Goal: Task Accomplishment & Management: Complete application form

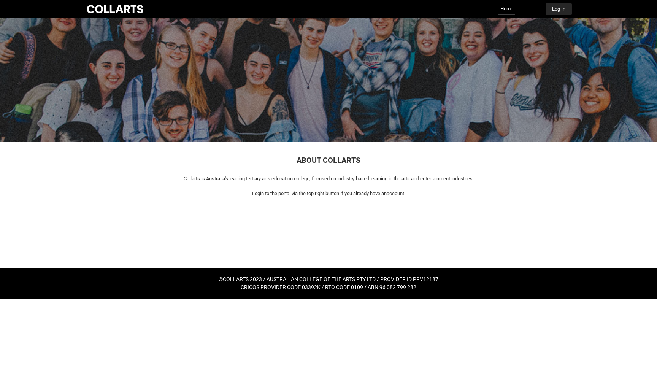
click at [560, 10] on button "Log In" at bounding box center [559, 9] width 26 height 12
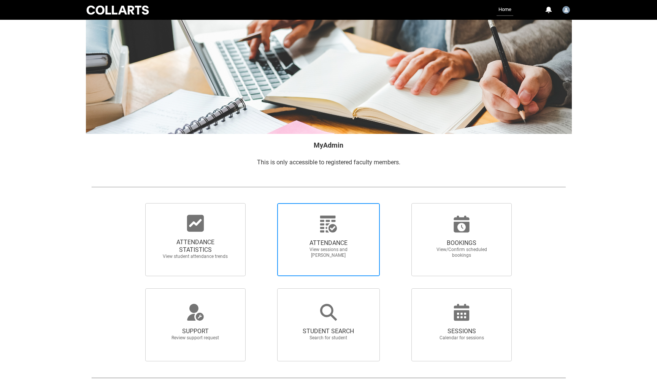
click at [319, 247] on span "View sessions and [PERSON_NAME]" at bounding box center [328, 252] width 67 height 11
click at [264, 203] on input "ATTENDANCE View sessions and [PERSON_NAME]" at bounding box center [264, 203] width 0 height 0
radio input "true"
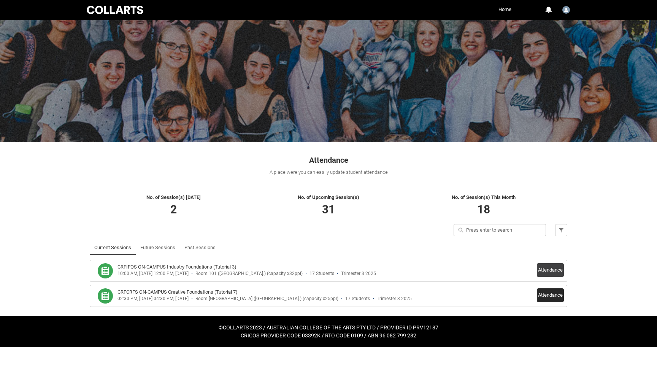
click at [551, 294] on button "Attendance" at bounding box center [550, 295] width 27 height 14
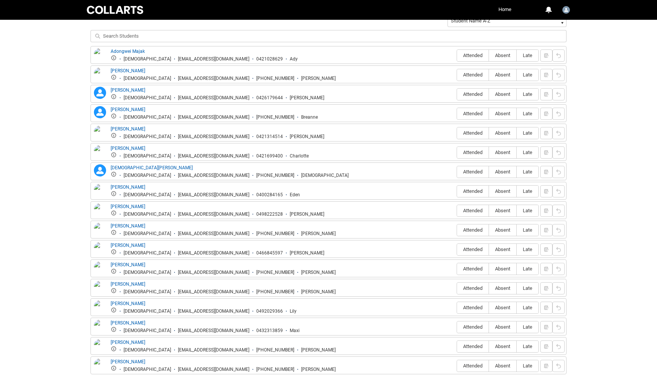
scroll to position [282, 0]
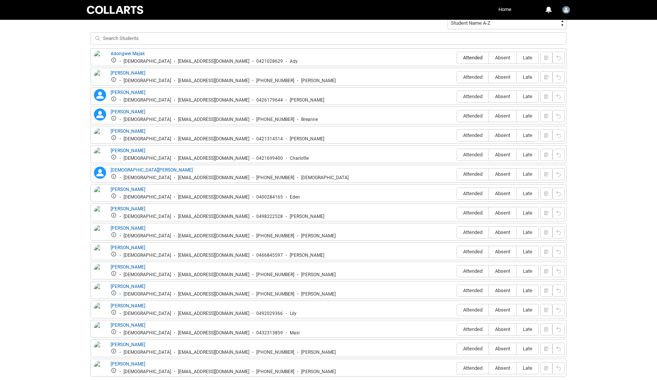
click at [472, 54] on label "Attended" at bounding box center [473, 58] width 32 height 12
click at [457, 57] on input "Attended" at bounding box center [457, 57] width 0 height 0
type lightning-radio-group "Attended"
radio input "true"
click at [471, 136] on span "Attended" at bounding box center [473, 135] width 32 height 6
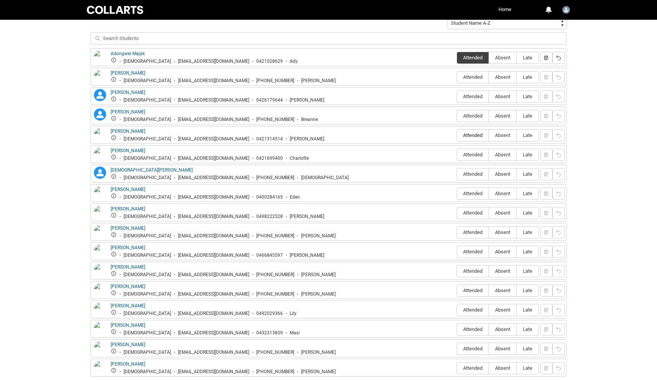
click at [457, 135] on input "Attended" at bounding box center [457, 135] width 0 height 0
type lightning-radio-group "Attended"
radio input "true"
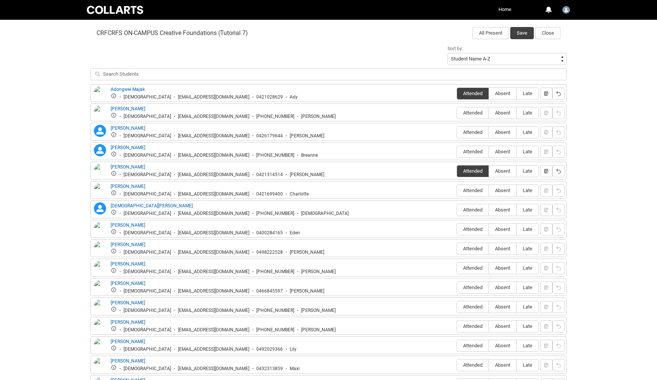
scroll to position [303, 0]
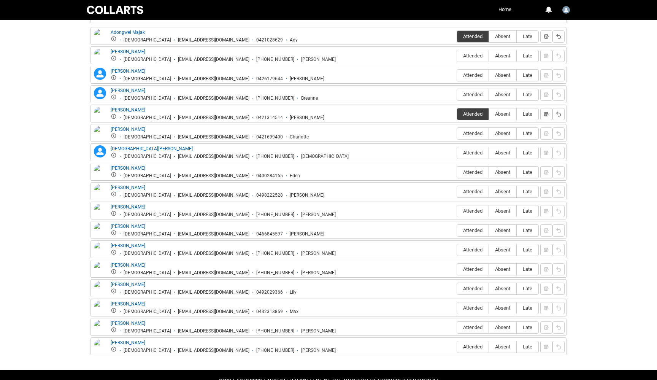
click at [474, 348] on span "Attended" at bounding box center [473, 347] width 32 height 6
click at [457, 347] on input "Attended" at bounding box center [457, 346] width 0 height 0
type lightning-radio-group "Attended"
radio input "true"
click at [507, 307] on span "Absent" at bounding box center [502, 308] width 27 height 6
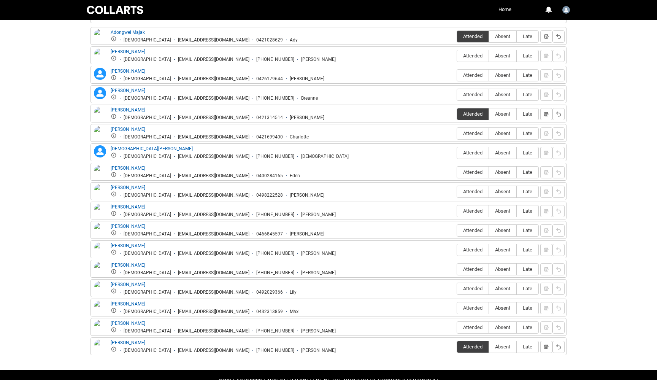
click at [489, 308] on input "Absent" at bounding box center [489, 308] width 0 height 0
type lightning-radio-group "Absent"
radio input "true"
click at [545, 308] on lightning-primitive-icon "button" at bounding box center [546, 308] width 5 height 6
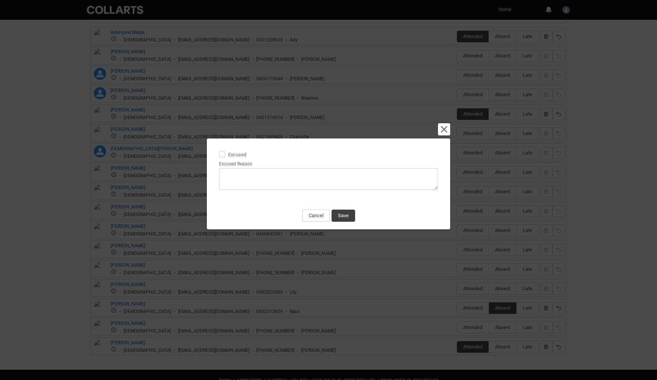
click at [221, 154] on span at bounding box center [222, 154] width 6 height 6
click at [219, 151] on input "Excused" at bounding box center [219, 150] width 0 height 0
type lightning-input "true"
checkbox input "true"
click at [243, 170] on textarea "Excused Reason" at bounding box center [328, 179] width 219 height 22
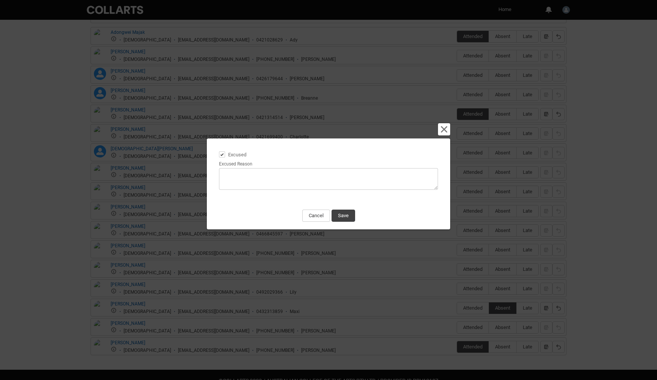
type lightning-textarea "N"
type textarea "N"
type lightning-textarea "NO"
type textarea "NO"
type lightning-textarea "NOT"
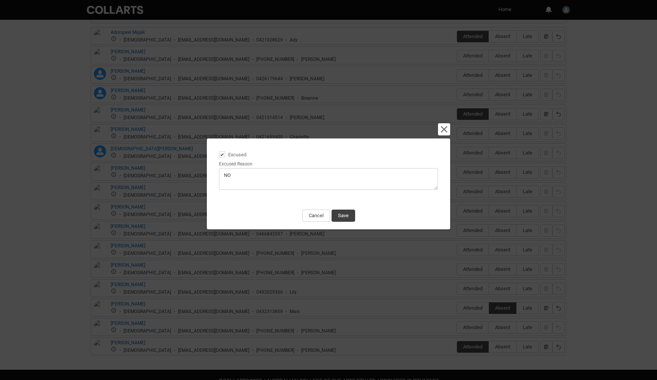
type textarea "NOT"
type lightning-textarea "NOTI"
type textarea "NOTI"
type lightning-textarea "NOTIF"
type textarea "NOTIF"
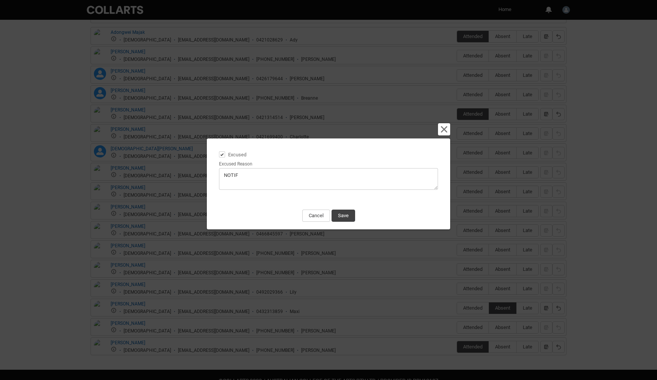
type lightning-textarea "NOTIFI"
type textarea "NOTIFI"
type lightning-textarea "NOTIFIE"
type textarea "NOTIFIE"
type lightning-textarea "NOTIFIED"
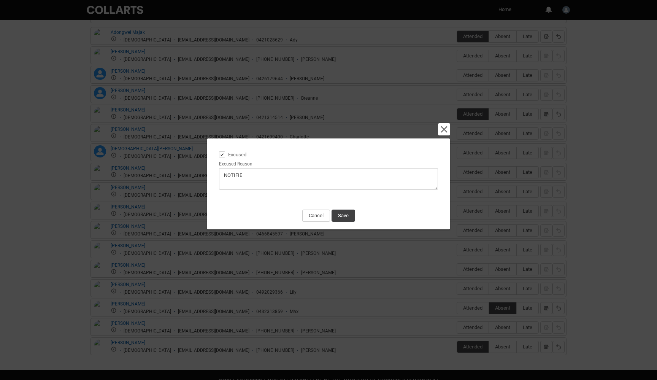
type textarea "NOTIFIED"
click at [345, 214] on button "Save" at bounding box center [344, 216] width 24 height 12
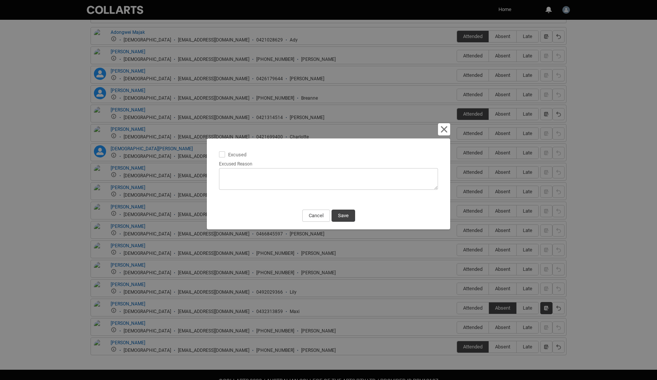
scroll to position [142, 0]
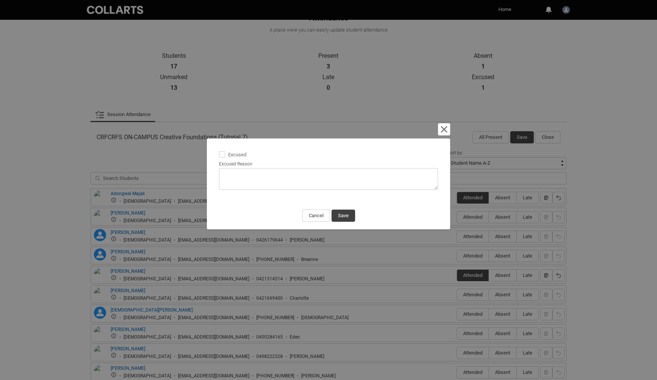
click at [222, 154] on span at bounding box center [222, 154] width 6 height 6
click at [219, 151] on input "Excused" at bounding box center [219, 150] width 0 height 0
type lightning-input "true"
checkbox input "true"
click at [245, 180] on textarea "Excused Reason" at bounding box center [328, 179] width 219 height 22
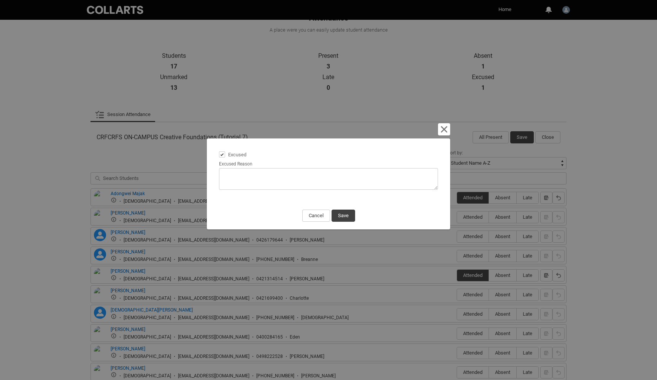
type lightning-textarea "N"
type textarea "N"
type lightning-textarea "NO"
type textarea "NO"
type lightning-textarea "NOT"
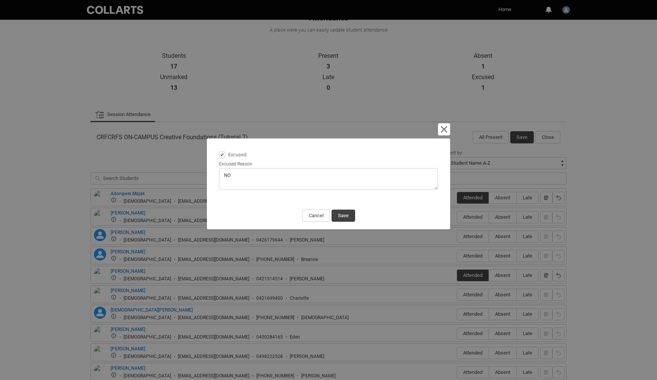
type textarea "NOT"
type lightning-textarea "NOTI"
type textarea "NOTI"
type lightning-textarea "NOTIF"
type textarea "NOTIF"
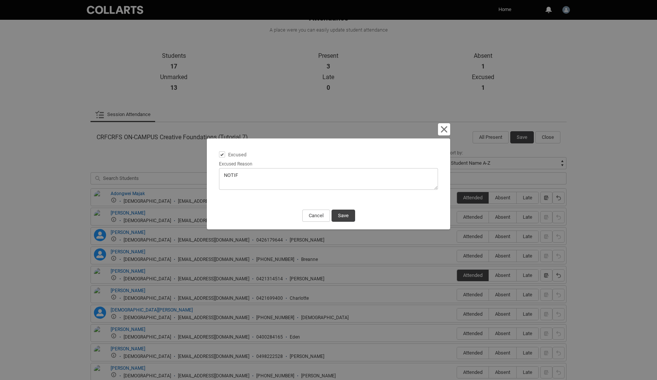
type lightning-textarea "NOTIFI"
type textarea "NOTIFI"
type lightning-textarea "NOTIFIE"
type textarea "NOTIFIE"
type lightning-textarea "NOTIFIED"
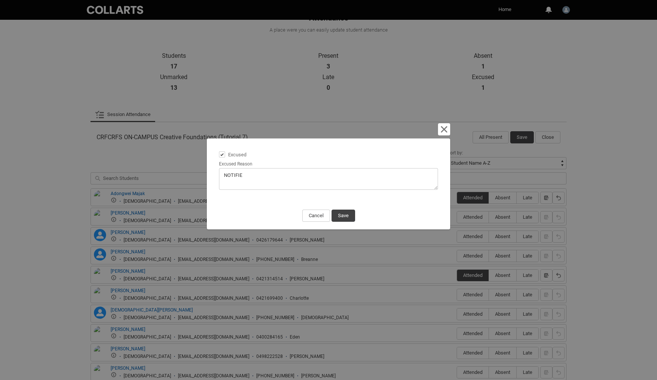
type textarea "NOTIFIED"
click at [346, 218] on button "Save" at bounding box center [344, 216] width 24 height 12
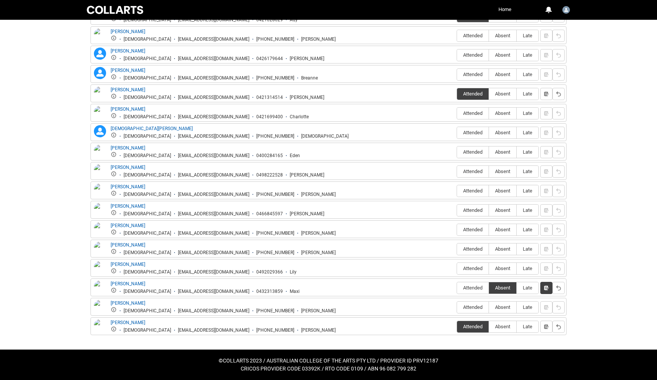
scroll to position [323, 0]
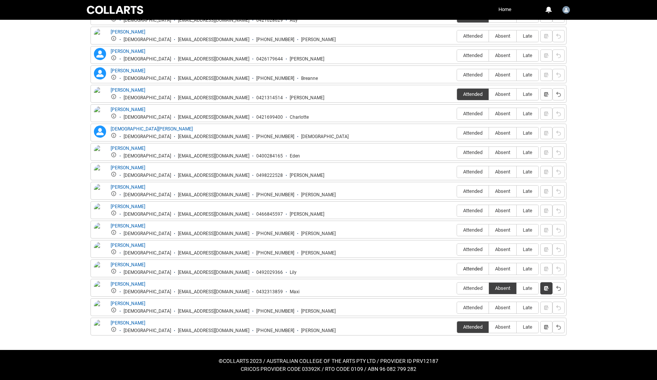
click at [478, 267] on span "Attended" at bounding box center [473, 269] width 32 height 6
click at [457, 268] on input "Attended" at bounding box center [457, 268] width 0 height 0
type lightning-radio-group "Attended"
radio input "true"
click at [472, 247] on span "Attended" at bounding box center [473, 249] width 32 height 6
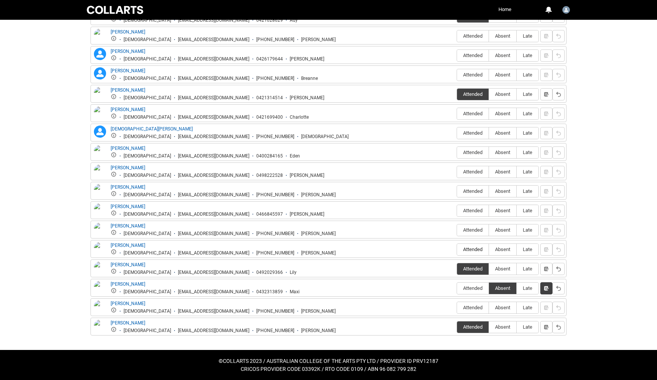
click at [457, 249] on input "Attended" at bounding box center [457, 249] width 0 height 0
type lightning-radio-group "Attended"
radio input "true"
click at [472, 229] on span "Attended" at bounding box center [473, 230] width 32 height 6
click at [457, 230] on input "Attended" at bounding box center [457, 230] width 0 height 0
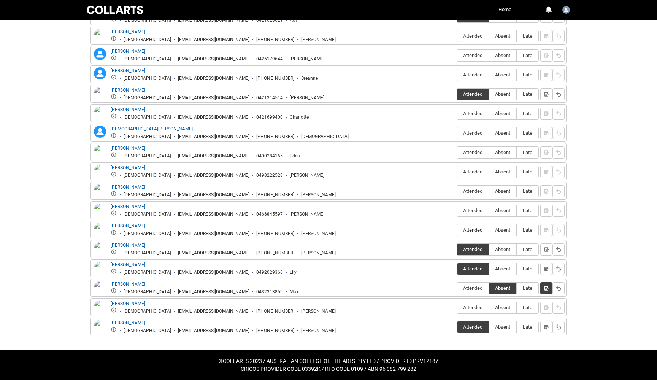
type lightning-radio-group "Attended"
radio input "true"
click at [469, 209] on span "Attended" at bounding box center [473, 211] width 32 height 6
click at [457, 210] on input "Attended" at bounding box center [457, 210] width 0 height 0
type lightning-radio-group "Attended"
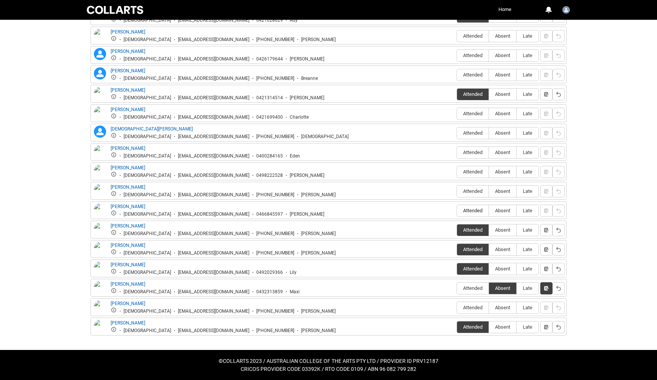
radio input "true"
click at [479, 191] on span "Attended" at bounding box center [473, 191] width 32 height 6
click at [457, 191] on input "Attended" at bounding box center [457, 191] width 0 height 0
type lightning-radio-group "Attended"
radio input "true"
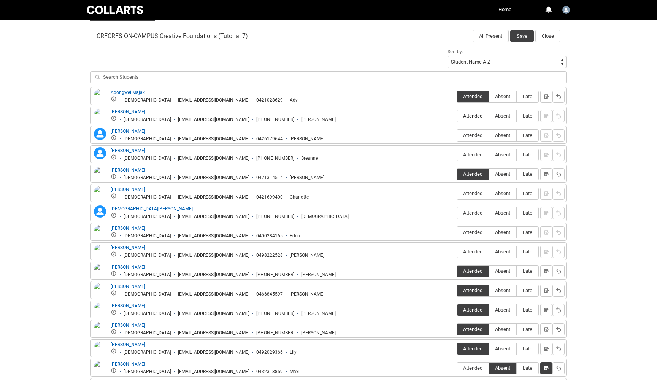
scroll to position [238, 0]
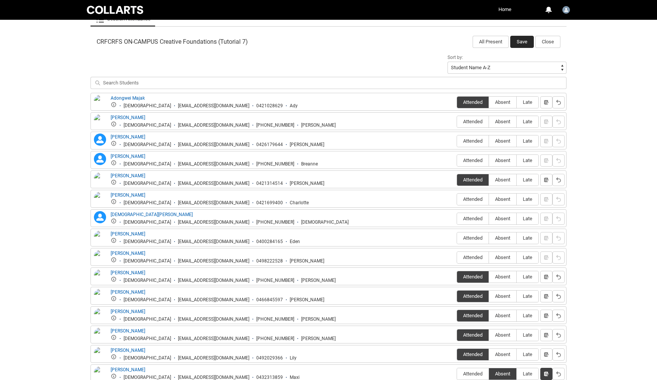
click at [522, 41] on button "Save" at bounding box center [522, 42] width 24 height 12
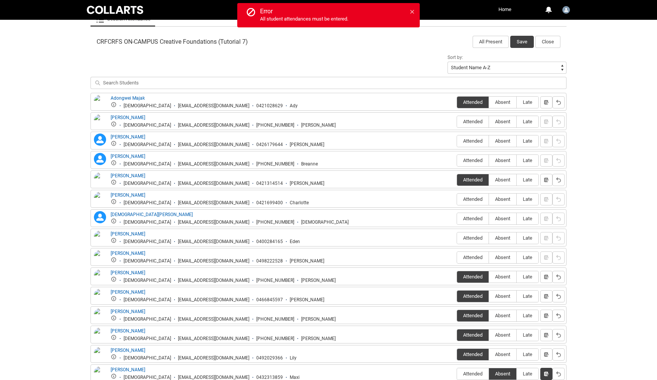
click at [413, 11] on icon at bounding box center [412, 12] width 4 height 4
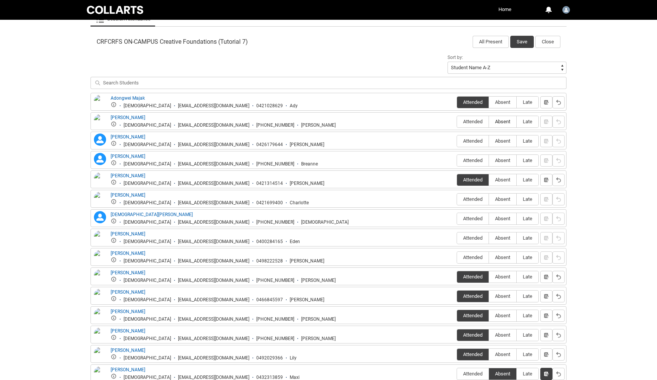
click at [499, 123] on span "Absent" at bounding box center [502, 122] width 27 height 6
click at [489, 122] on input "Absent" at bounding box center [489, 121] width 0 height 0
type lightning-radio-group "Absent"
radio input "true"
click at [500, 138] on span "Absent" at bounding box center [502, 141] width 27 height 6
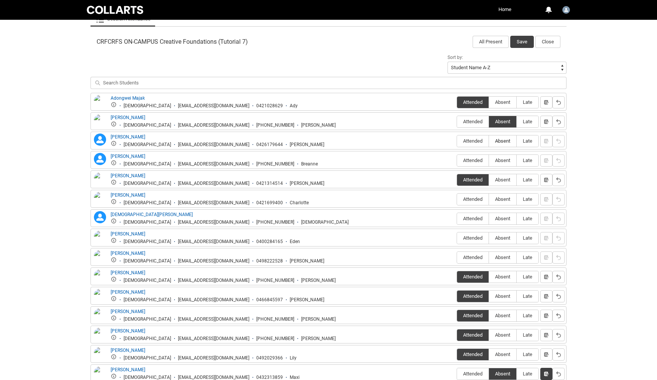
click at [489, 141] on input "Absent" at bounding box center [489, 141] width 0 height 0
type lightning-radio-group "Absent"
radio input "true"
click at [502, 154] on fieldset "Attended Absent Late" at bounding box center [498, 160] width 82 height 14
click at [501, 162] on span "Absent" at bounding box center [502, 160] width 27 height 6
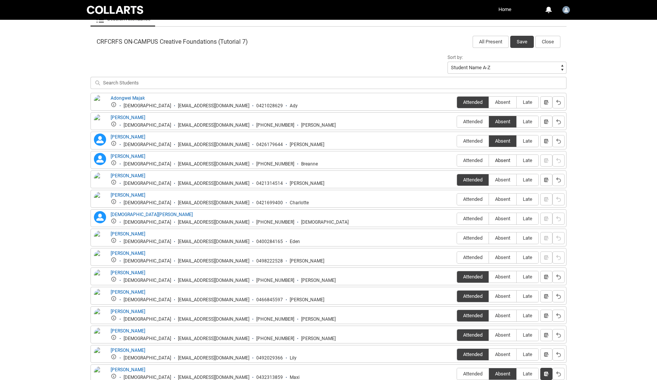
click at [489, 160] on input "Absent" at bounding box center [489, 160] width 0 height 0
type lightning-radio-group "Absent"
radio input "true"
click at [501, 199] on span "Absent" at bounding box center [502, 199] width 27 height 6
click at [489, 199] on input "Absent" at bounding box center [489, 199] width 0 height 0
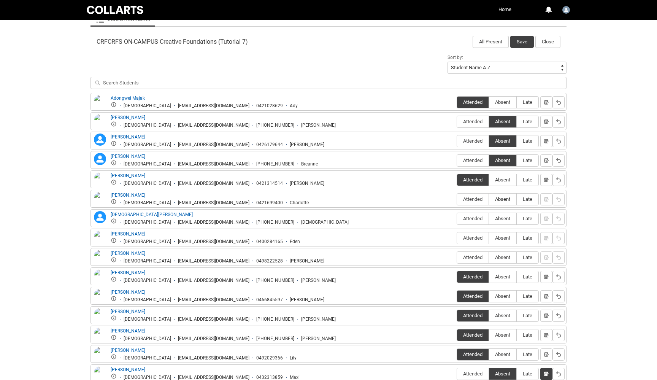
type lightning-radio-group "Absent"
radio input "true"
click at [504, 217] on span "Absent" at bounding box center [502, 219] width 27 height 6
click at [489, 218] on input "Absent" at bounding box center [489, 218] width 0 height 0
type lightning-radio-group "Absent"
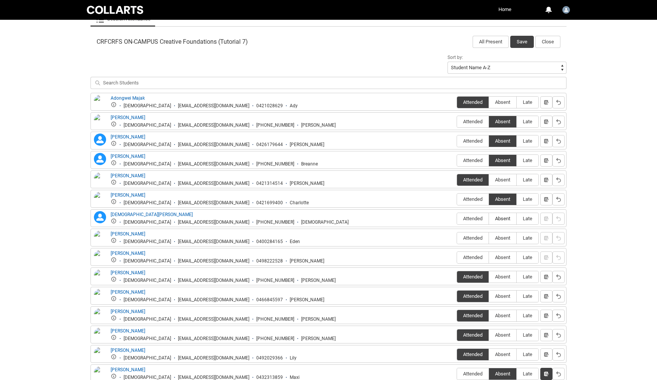
radio input "true"
click at [504, 235] on label "Absent" at bounding box center [502, 238] width 27 height 12
click at [489, 238] on input "Absent" at bounding box center [489, 238] width 0 height 0
type lightning-radio-group "Absent"
radio input "true"
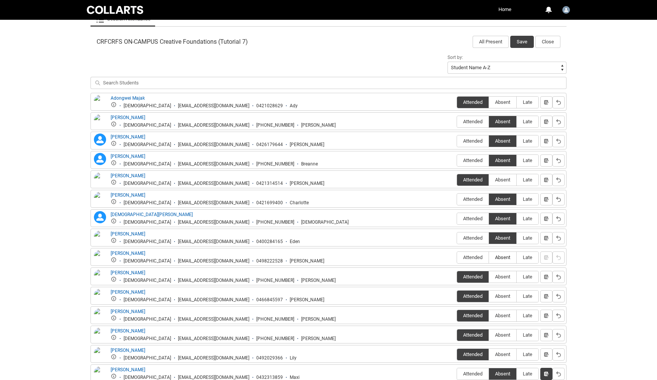
click at [506, 257] on span "Absent" at bounding box center [502, 257] width 27 height 6
click at [489, 257] on input "Absent" at bounding box center [489, 257] width 0 height 0
type lightning-radio-group "Absent"
radio input "true"
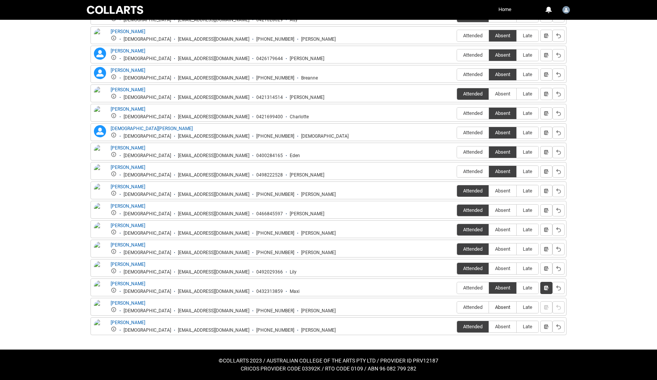
scroll to position [323, 0]
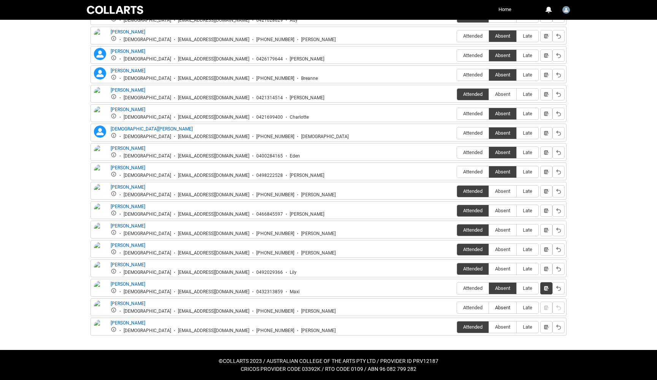
click at [503, 309] on span "Absent" at bounding box center [502, 308] width 27 height 6
click at [489, 308] on input "Absent" at bounding box center [489, 307] width 0 height 0
type lightning-radio-group "Absent"
radio input "true"
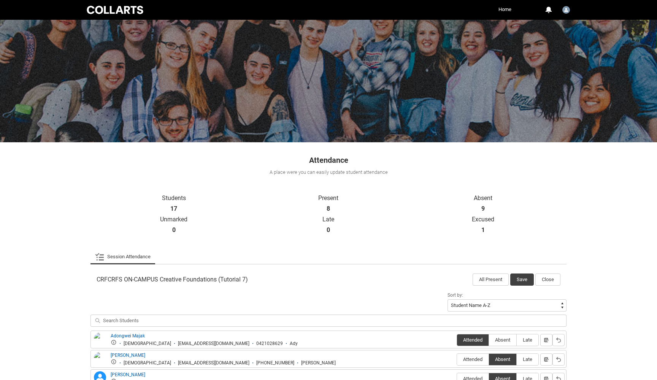
scroll to position [0, 0]
click at [524, 281] on button "Save" at bounding box center [522, 279] width 24 height 12
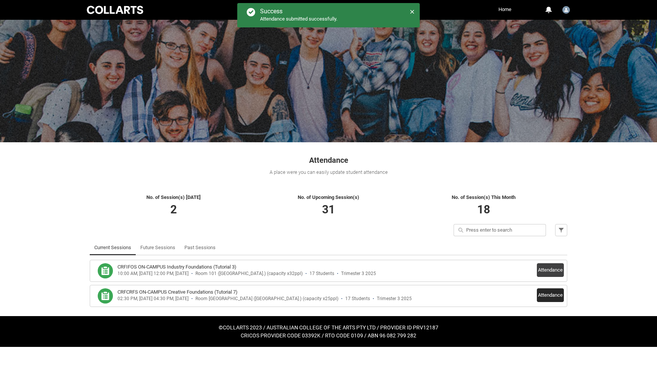
click at [547, 295] on button "Attendance" at bounding box center [550, 295] width 27 height 14
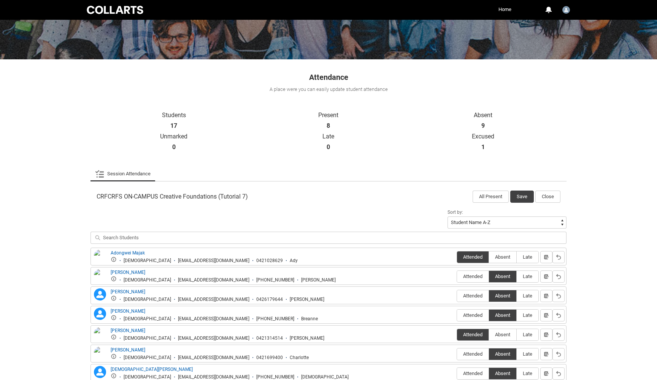
scroll to position [146, 0]
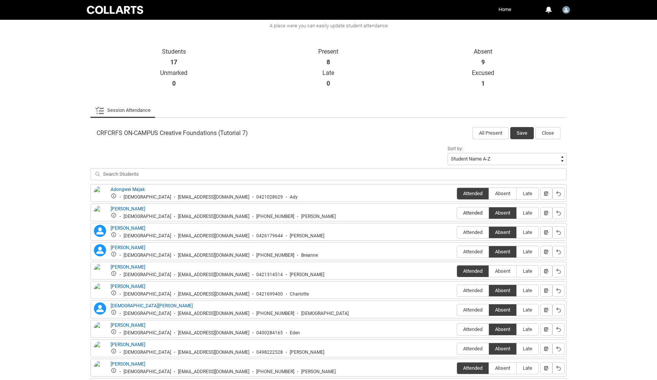
click at [471, 211] on span "Attended" at bounding box center [473, 213] width 32 height 6
click at [457, 213] on input "Attended" at bounding box center [457, 213] width 0 height 0
type lightning-radio-group "Attended"
radio input "true"
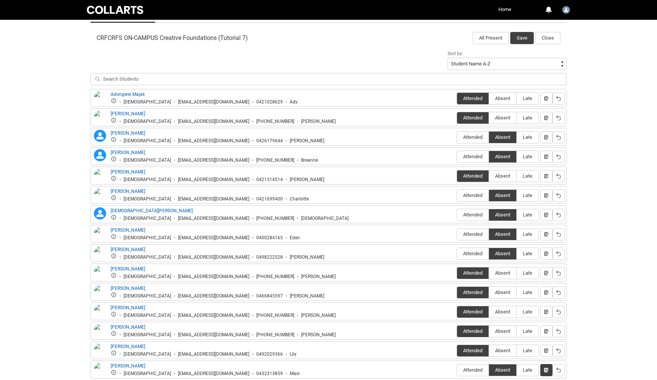
scroll to position [227, 0]
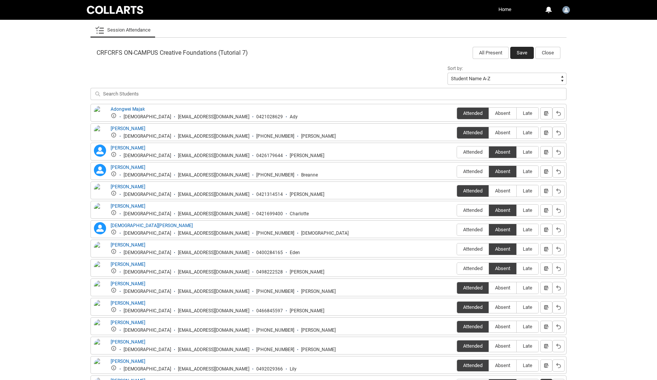
click at [523, 52] on button "Save" at bounding box center [522, 53] width 24 height 12
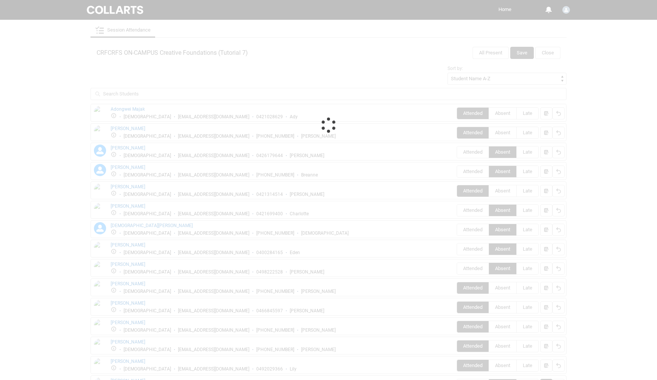
scroll to position [0, 0]
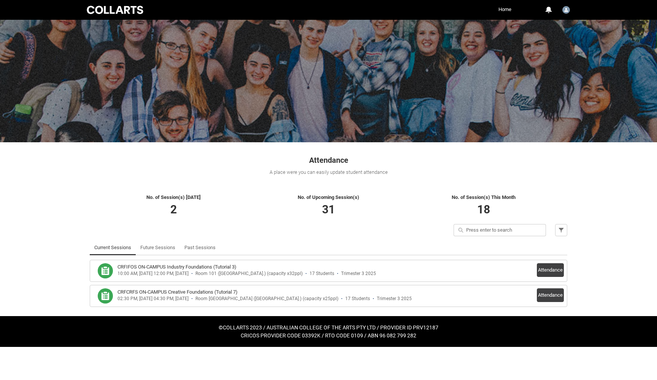
click at [111, 10] on div at bounding box center [115, 10] width 60 height 11
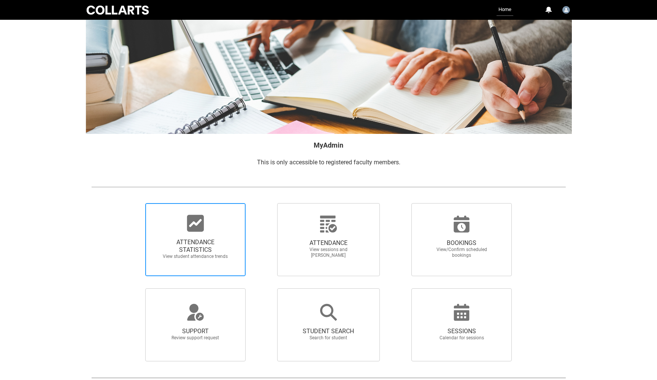
click at [197, 235] on span "ATTENDANCE STATISTICS View student attendance trends" at bounding box center [195, 248] width 73 height 33
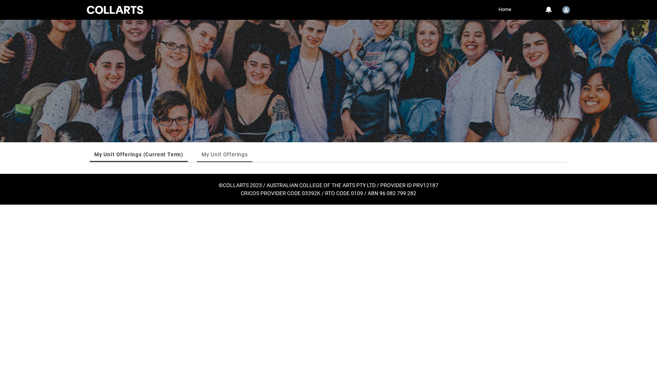
click at [228, 153] on link "My Unit Offerings" at bounding box center [225, 154] width 46 height 15
click at [132, 153] on link "My Unit Offerings (Current Term)" at bounding box center [137, 154] width 87 height 15
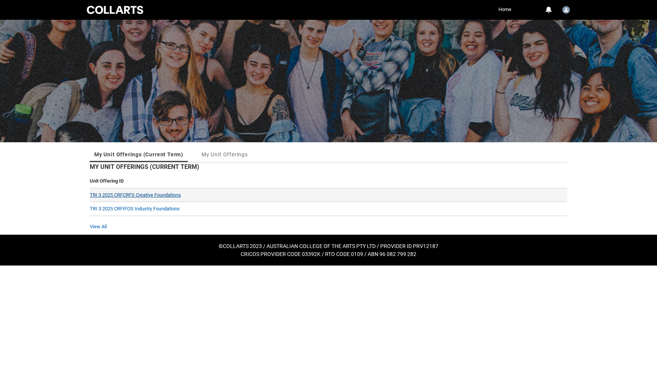
click at [142, 192] on link "TRI 3 2025 CRFCRFS Creative Foundations" at bounding box center [135, 195] width 91 height 6
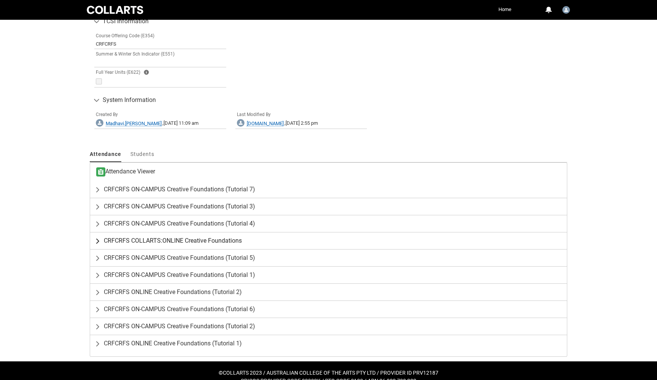
scroll to position [456, 0]
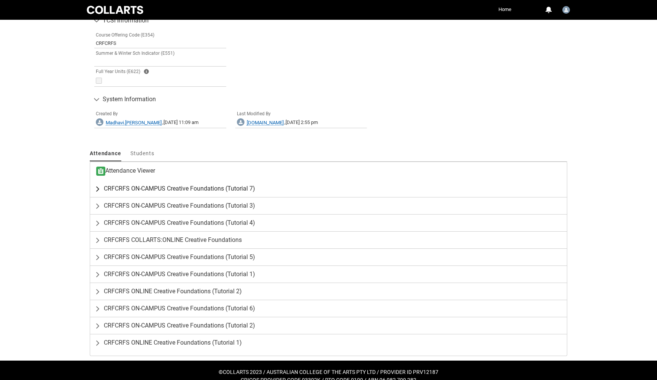
click at [98, 186] on lightning-primitive-icon "button" at bounding box center [99, 189] width 9 height 8
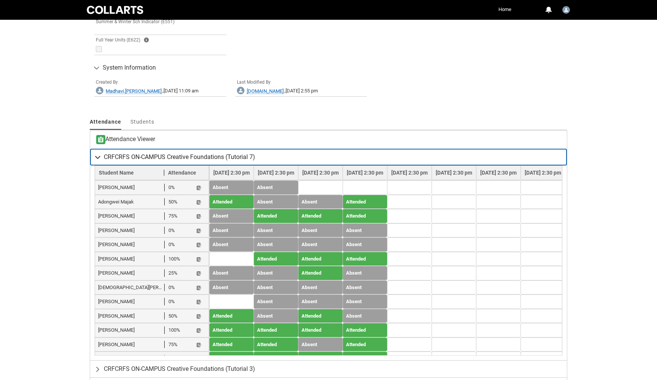
scroll to position [496, 0]
